Goal: Task Accomplishment & Management: Use online tool/utility

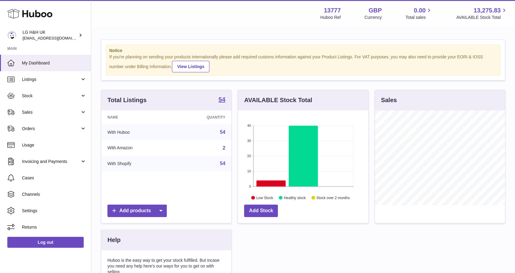
scroll to position [95, 130]
click at [41, 111] on span "Sales" at bounding box center [51, 113] width 58 height 6
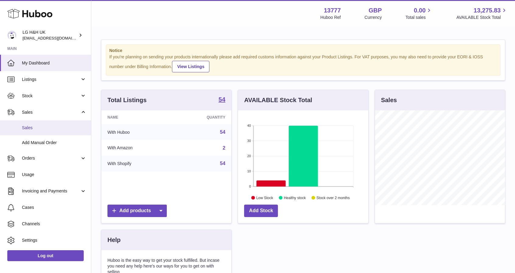
click at [29, 129] on span "Sales" at bounding box center [54, 128] width 65 height 6
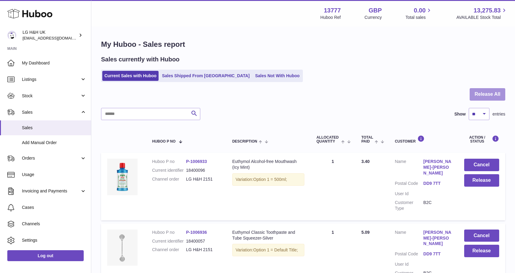
click at [488, 93] on button "Release All" at bounding box center [488, 94] width 36 height 12
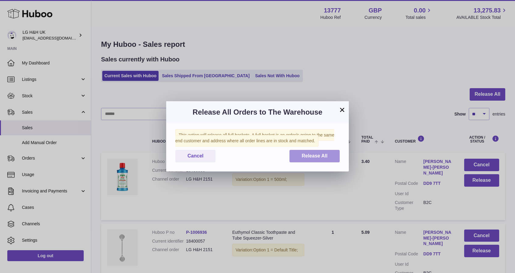
click at [319, 153] on button "Release All" at bounding box center [315, 156] width 50 height 12
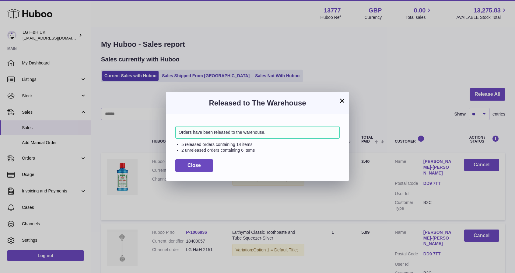
click at [341, 102] on button "×" at bounding box center [342, 100] width 7 height 7
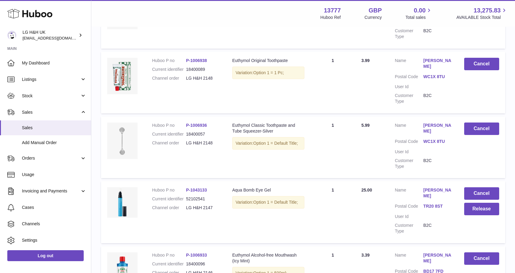
scroll to position [570, 0]
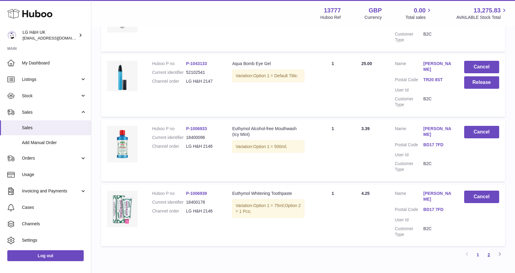
click at [492, 250] on link "2" at bounding box center [489, 255] width 11 height 11
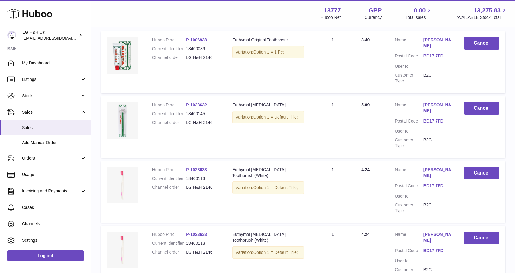
scroll to position [119, 0]
